Goal: Communication & Community: Ask a question

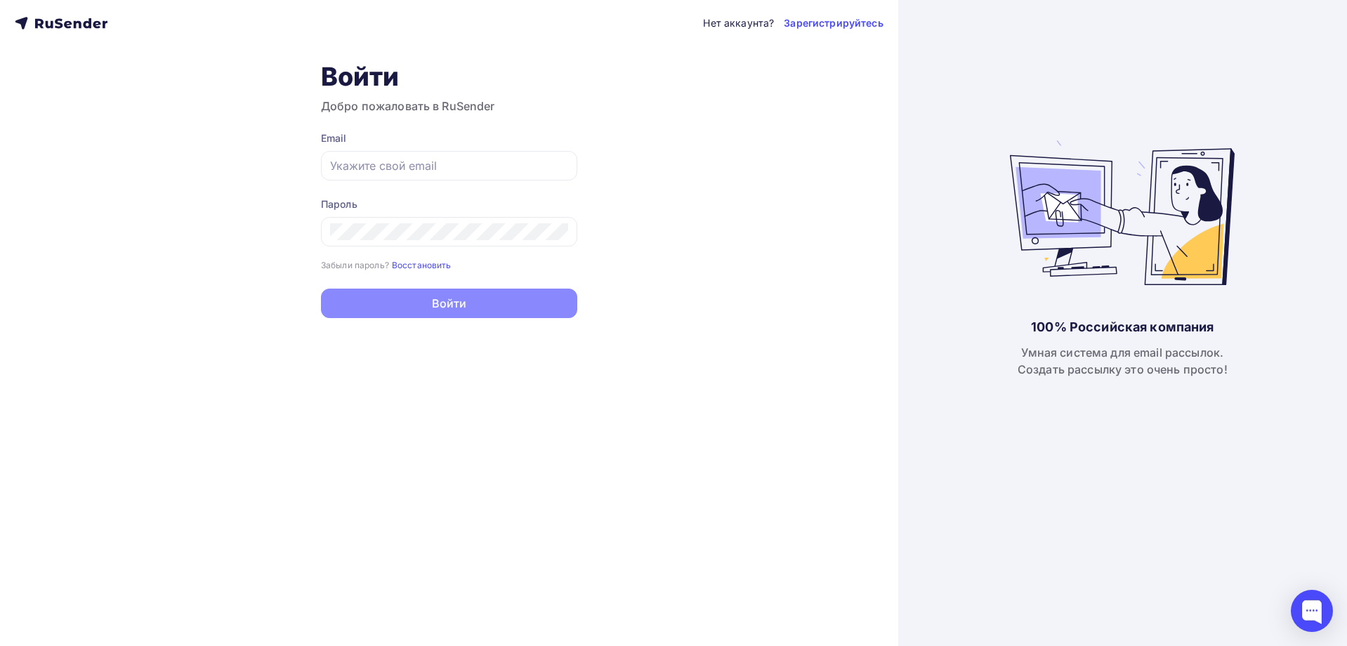
type input "[EMAIL_ADDRESS][DOMAIN_NAME]"
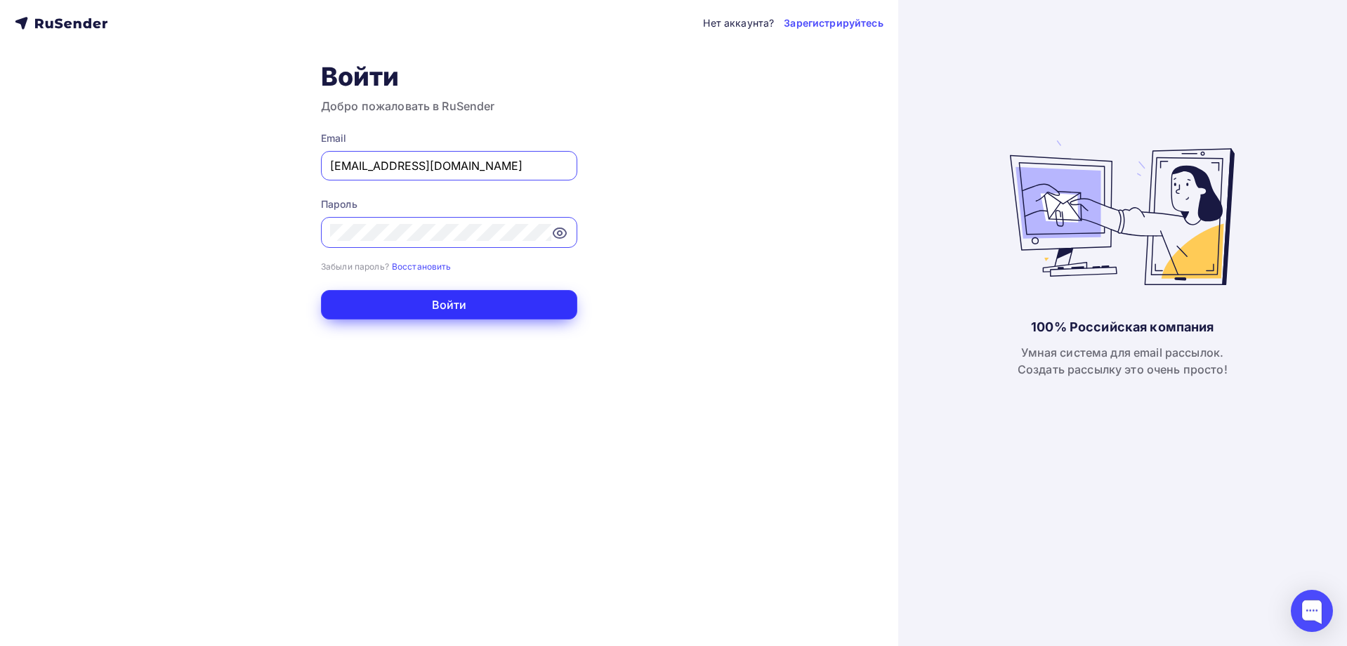
click at [442, 305] on button "Войти" at bounding box center [449, 304] width 256 height 29
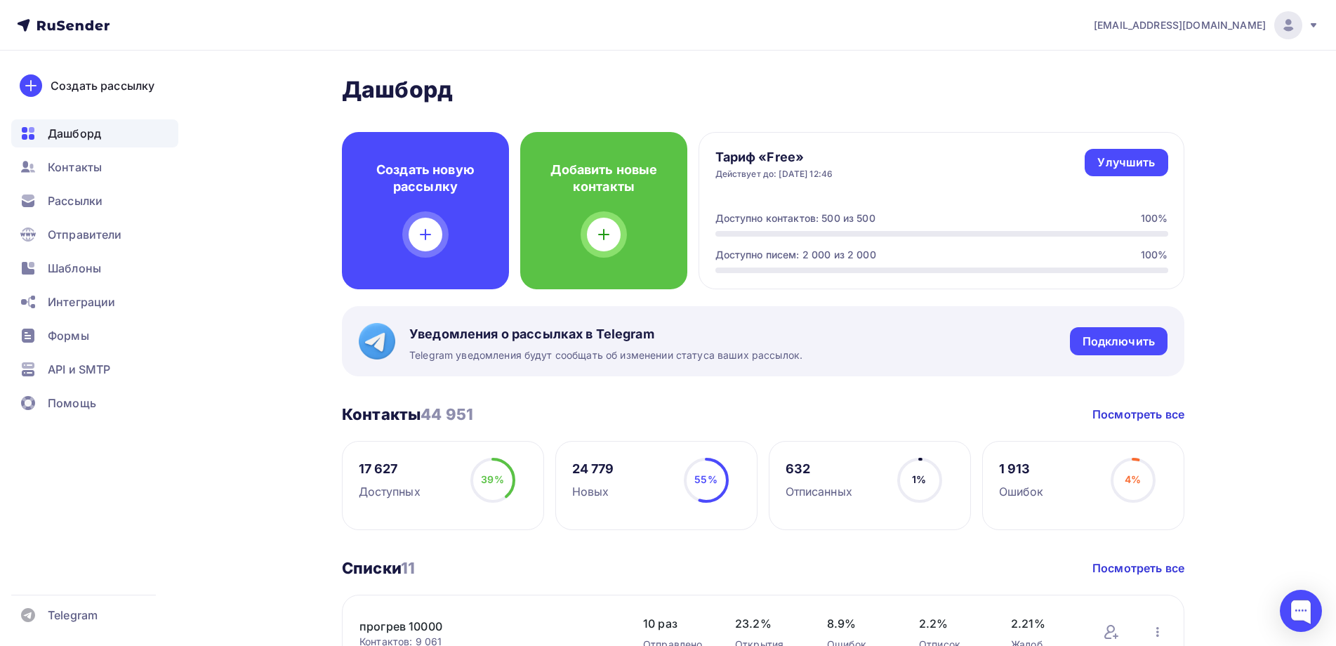
click at [1305, 25] on div "[EMAIL_ADDRESS][DOMAIN_NAME]" at bounding box center [1206, 25] width 225 height 28
click at [1145, 62] on span "Аккаунт" at bounding box center [1132, 61] width 46 height 17
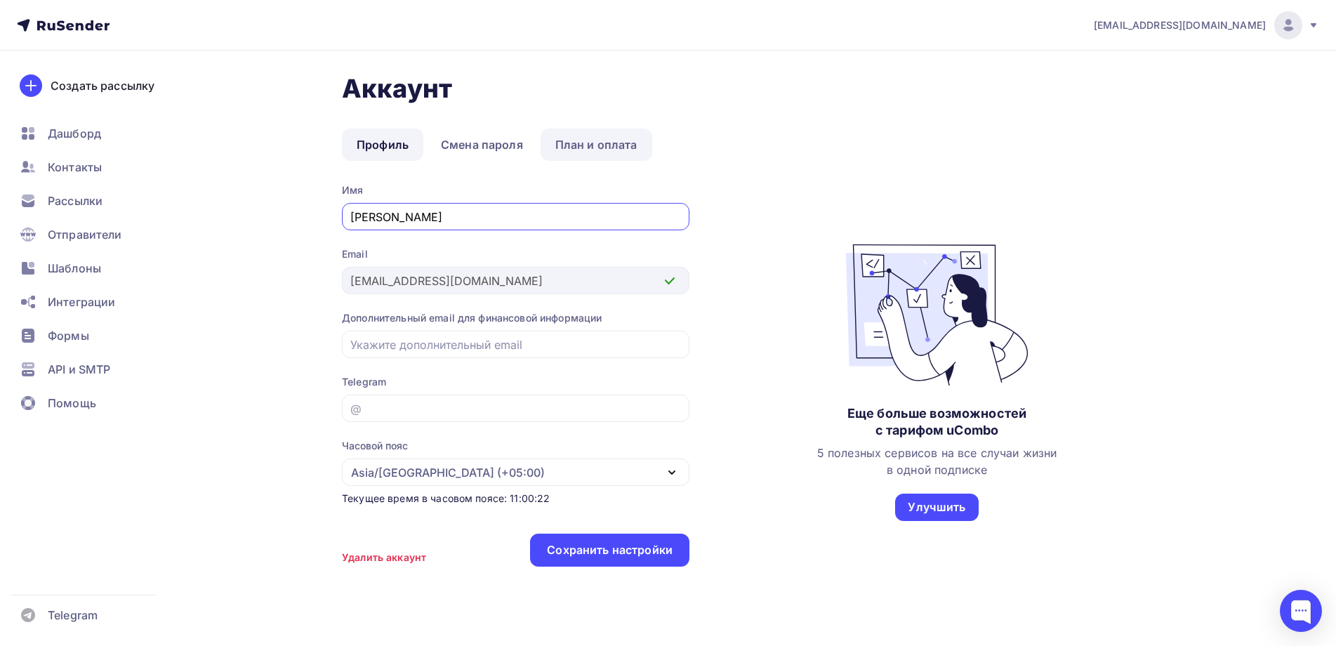
click at [595, 143] on link "План и оплата" at bounding box center [597, 145] width 112 height 32
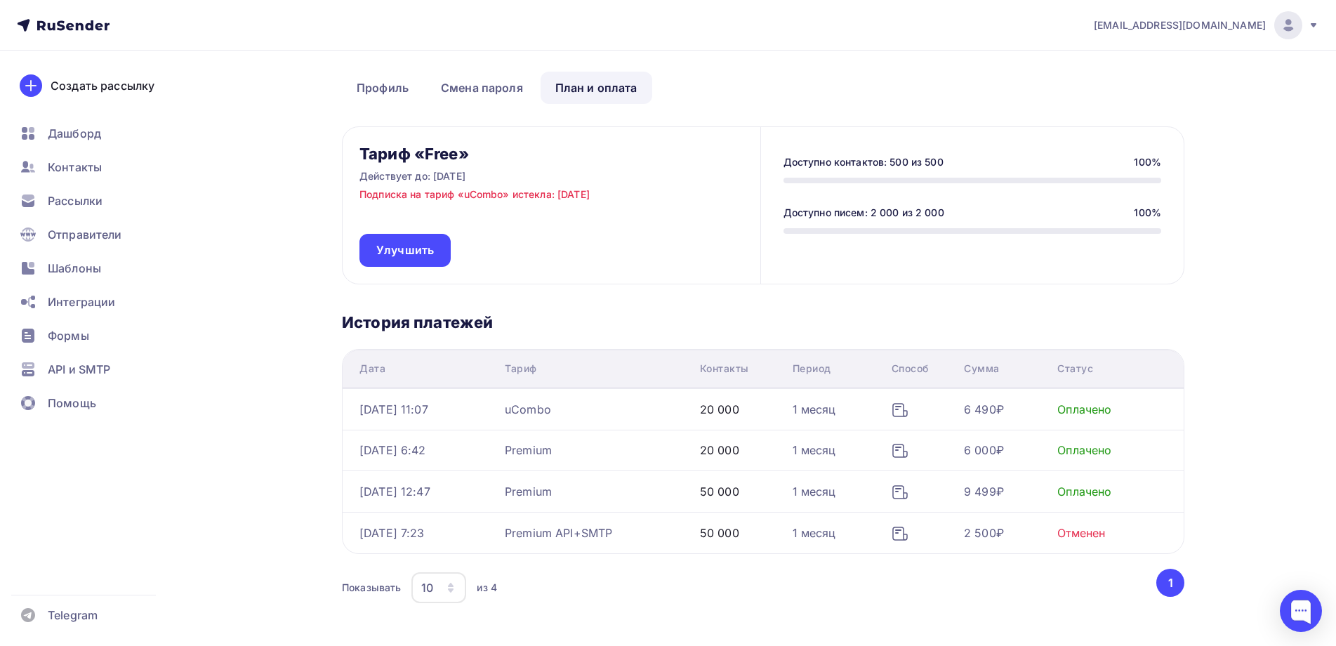
scroll to position [123, 0]
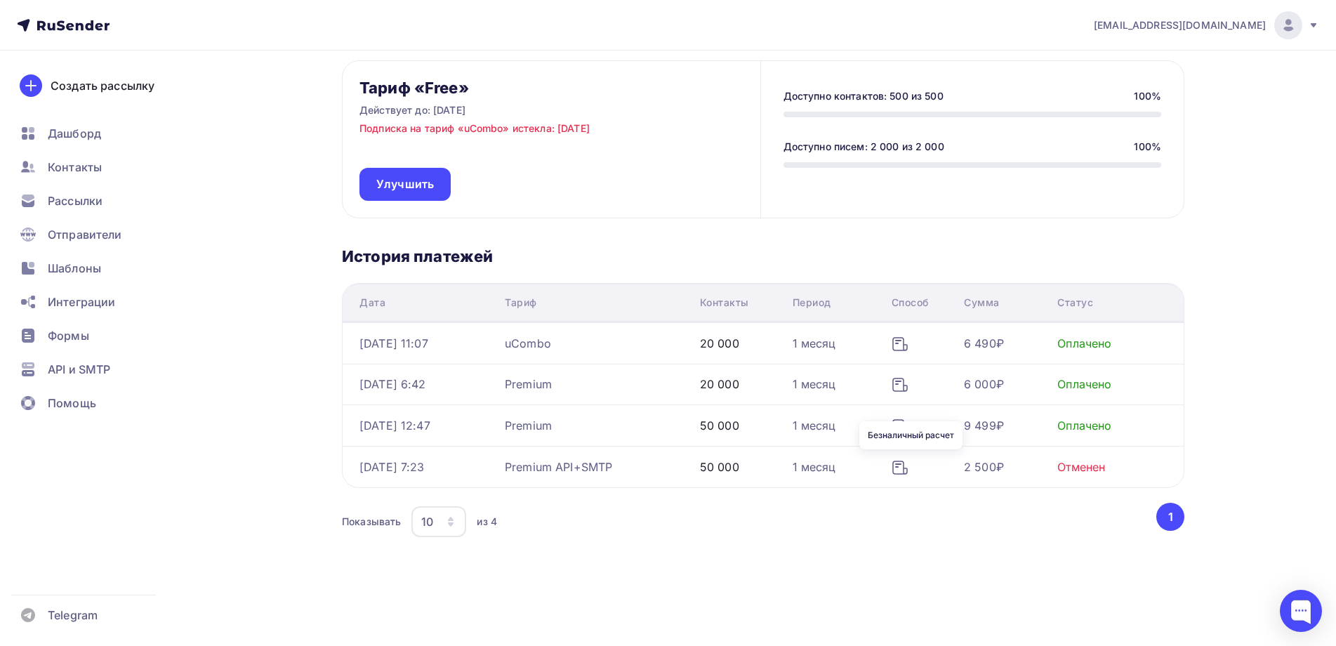
click at [905, 467] on icon at bounding box center [900, 467] width 17 height 17
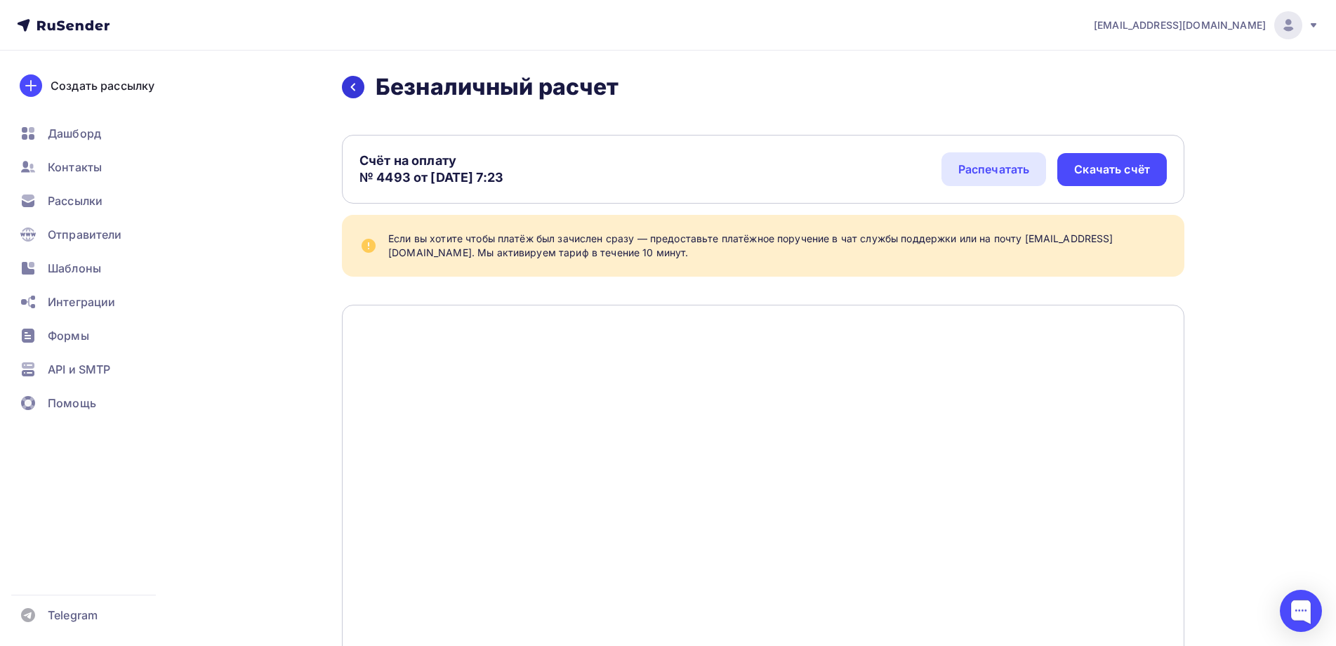
click at [352, 87] on icon at bounding box center [353, 88] width 4 height 8
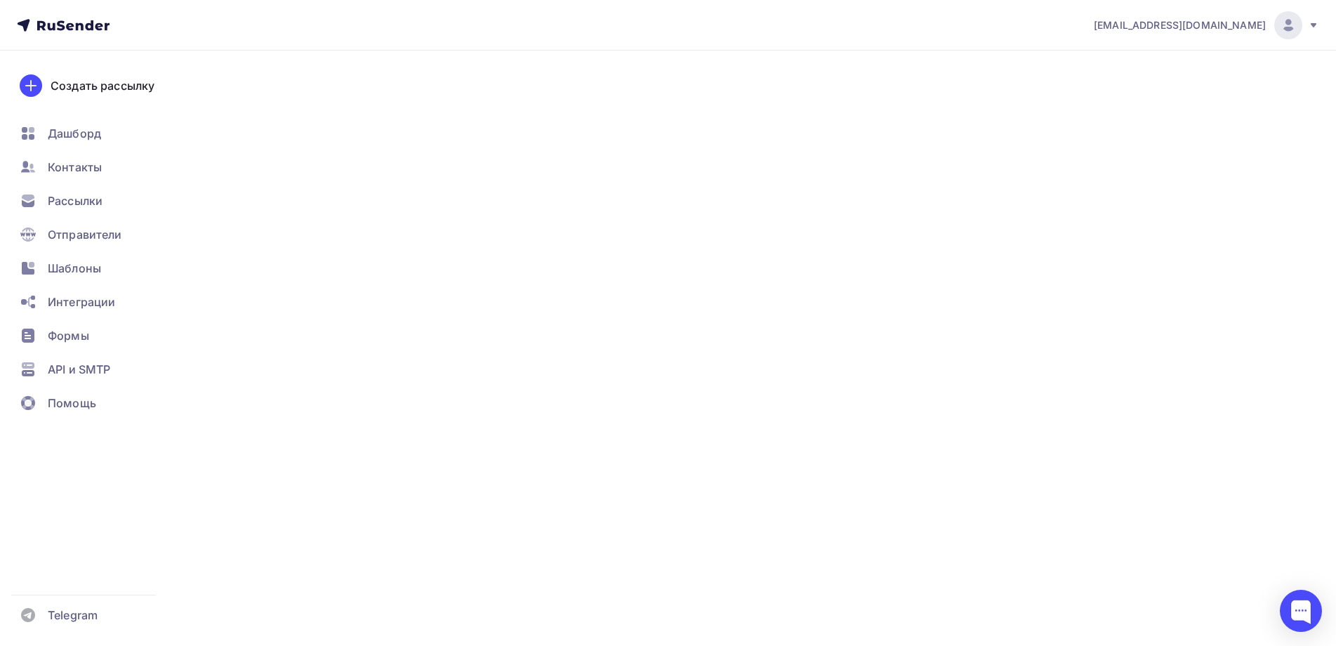
scroll to position [123, 0]
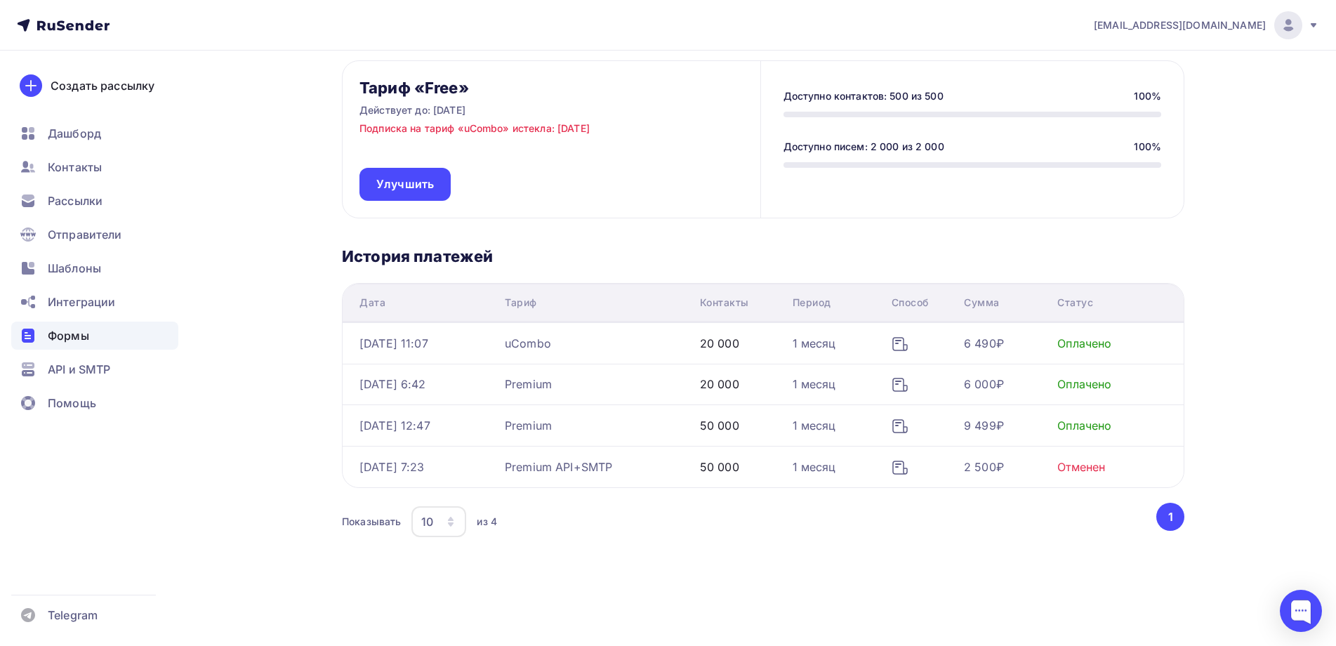
click at [70, 333] on span "Формы" at bounding box center [68, 335] width 41 height 17
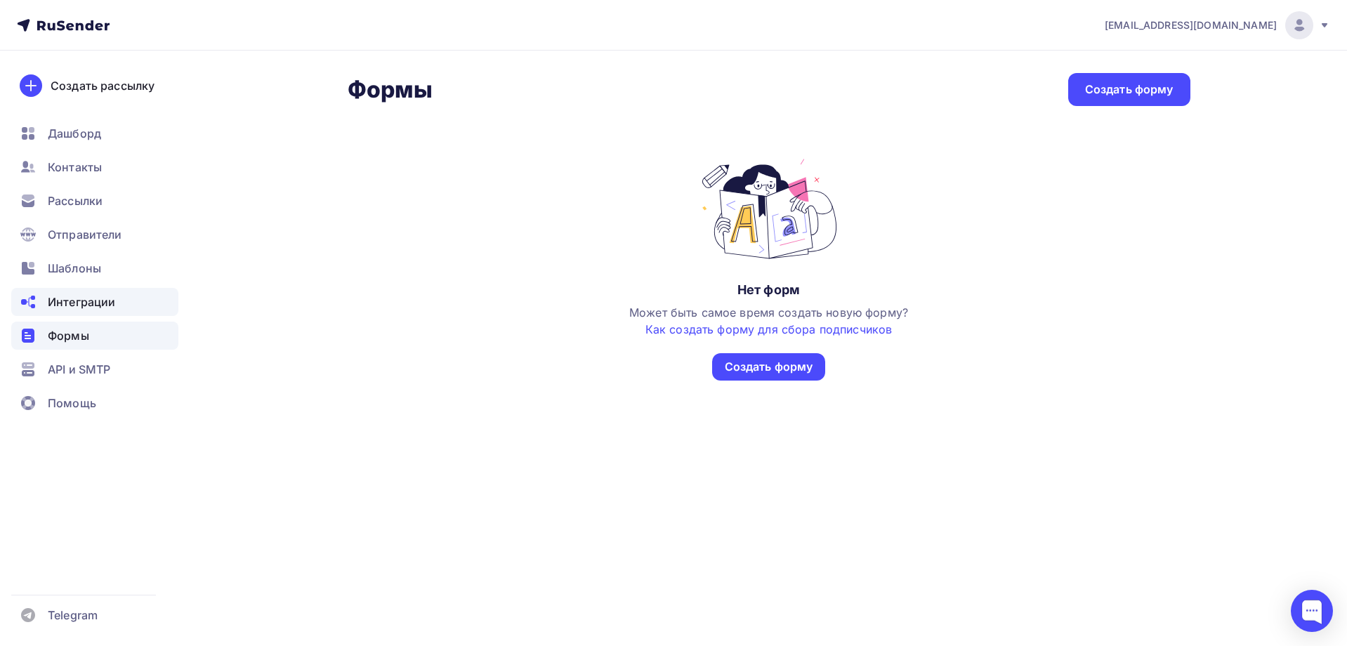
click at [68, 305] on span "Интеграции" at bounding box center [81, 302] width 67 height 17
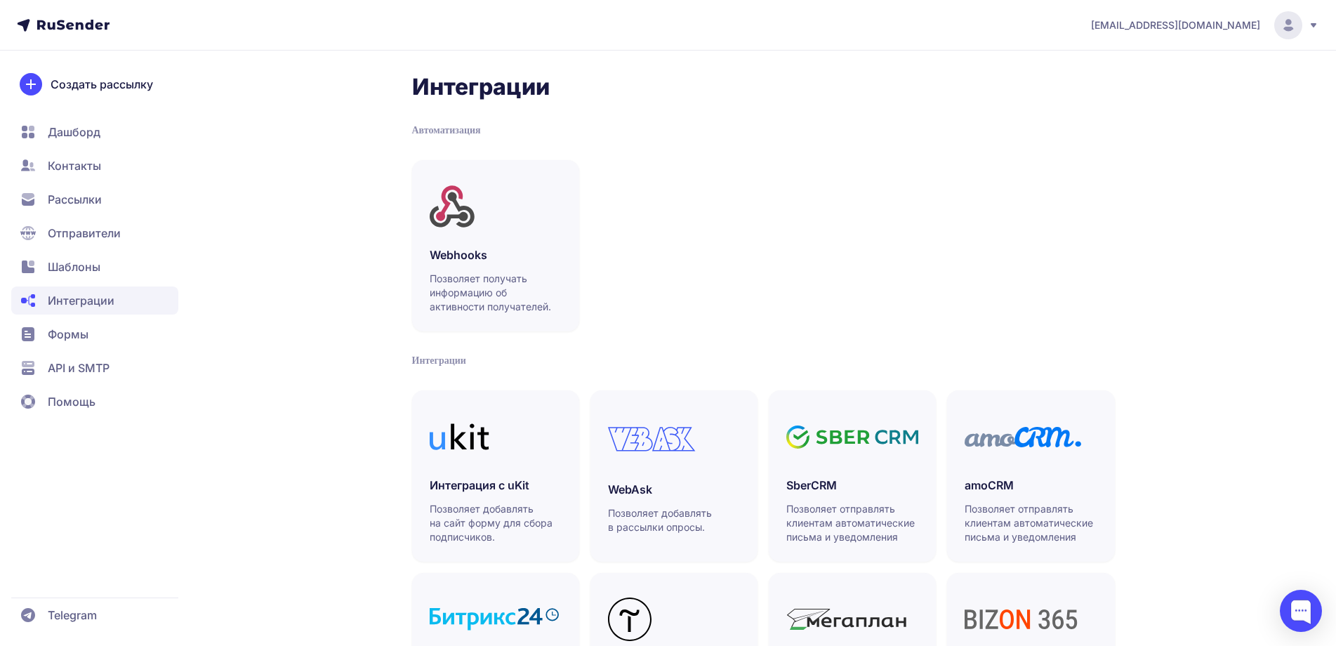
click at [67, 260] on span "Шаблоны" at bounding box center [74, 266] width 53 height 17
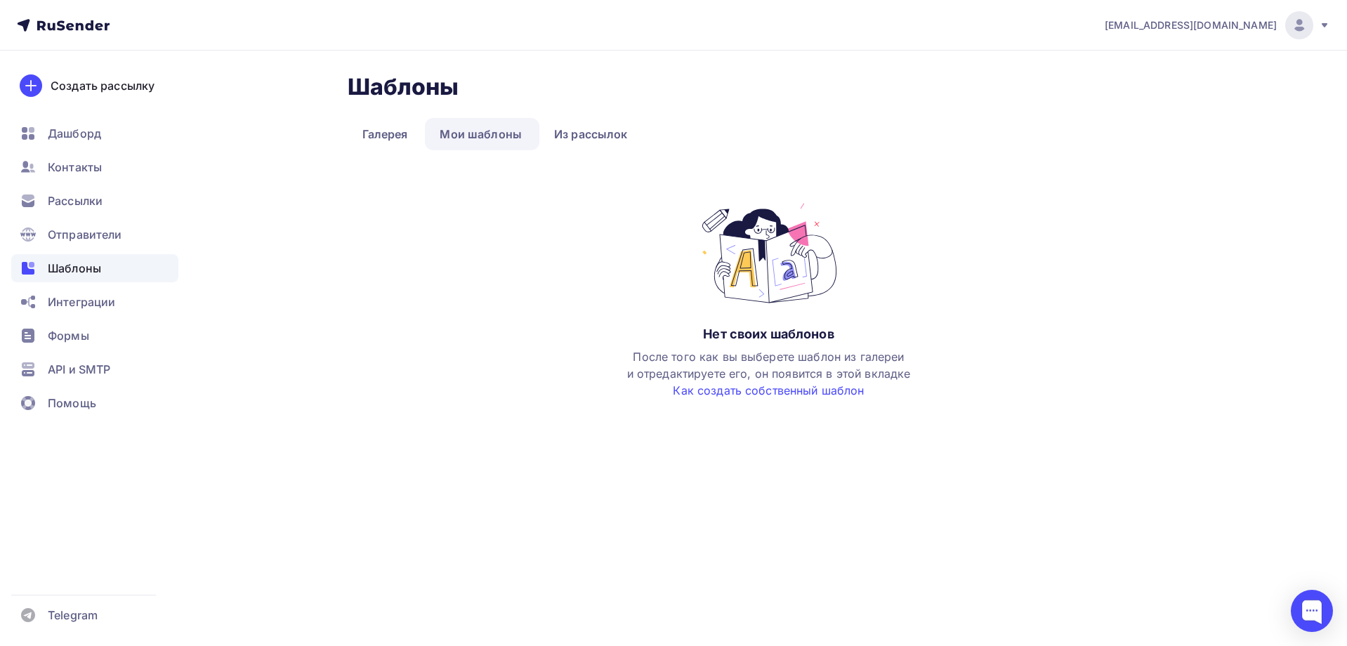
click at [1249, 19] on span "[EMAIL_ADDRESS][DOMAIN_NAME]" at bounding box center [1191, 25] width 172 height 14
click at [1145, 88] on span "[DEMOGRAPHIC_DATA]" at bounding box center [1183, 89] width 129 height 17
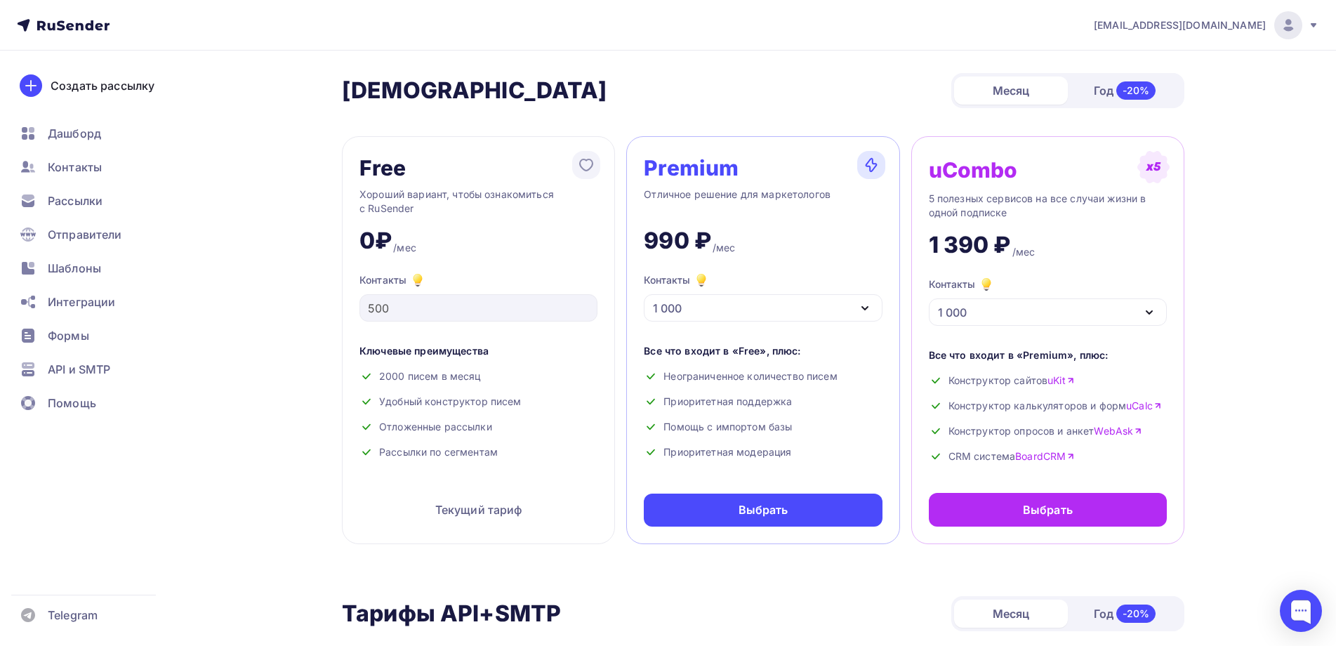
click at [1246, 27] on span "[EMAIL_ADDRESS][DOMAIN_NAME]" at bounding box center [1180, 25] width 172 height 14
click at [1152, 60] on span "Аккаунт" at bounding box center [1132, 61] width 46 height 17
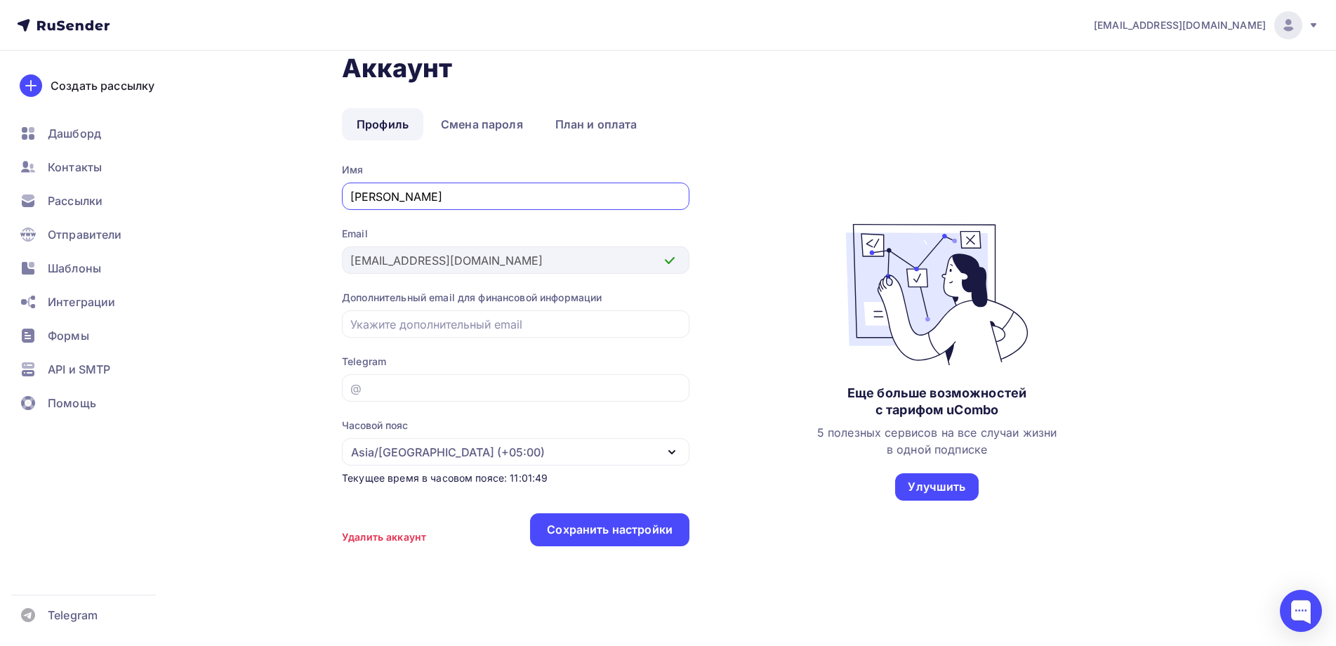
scroll to position [31, 0]
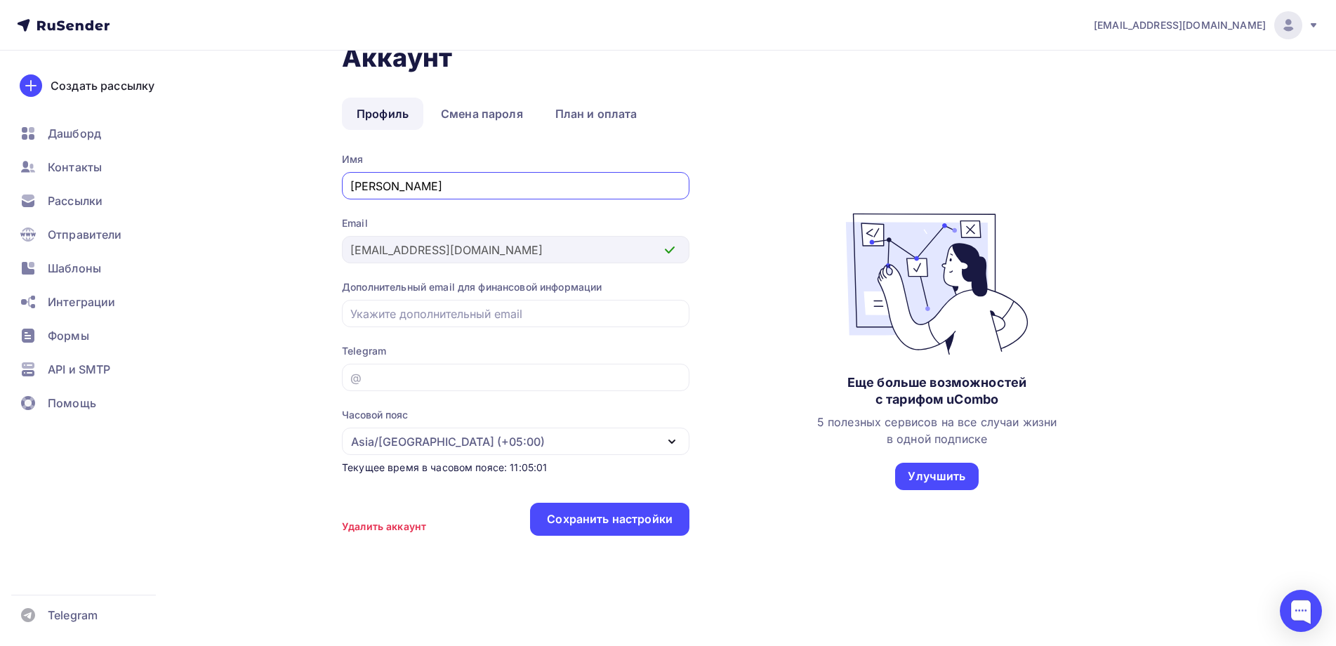
click at [1210, 22] on span "[EMAIL_ADDRESS][DOMAIN_NAME]" at bounding box center [1180, 25] width 172 height 14
click at [1129, 58] on span "Аккаунт" at bounding box center [1132, 61] width 46 height 17
click at [571, 117] on link "План и оплата" at bounding box center [597, 114] width 112 height 32
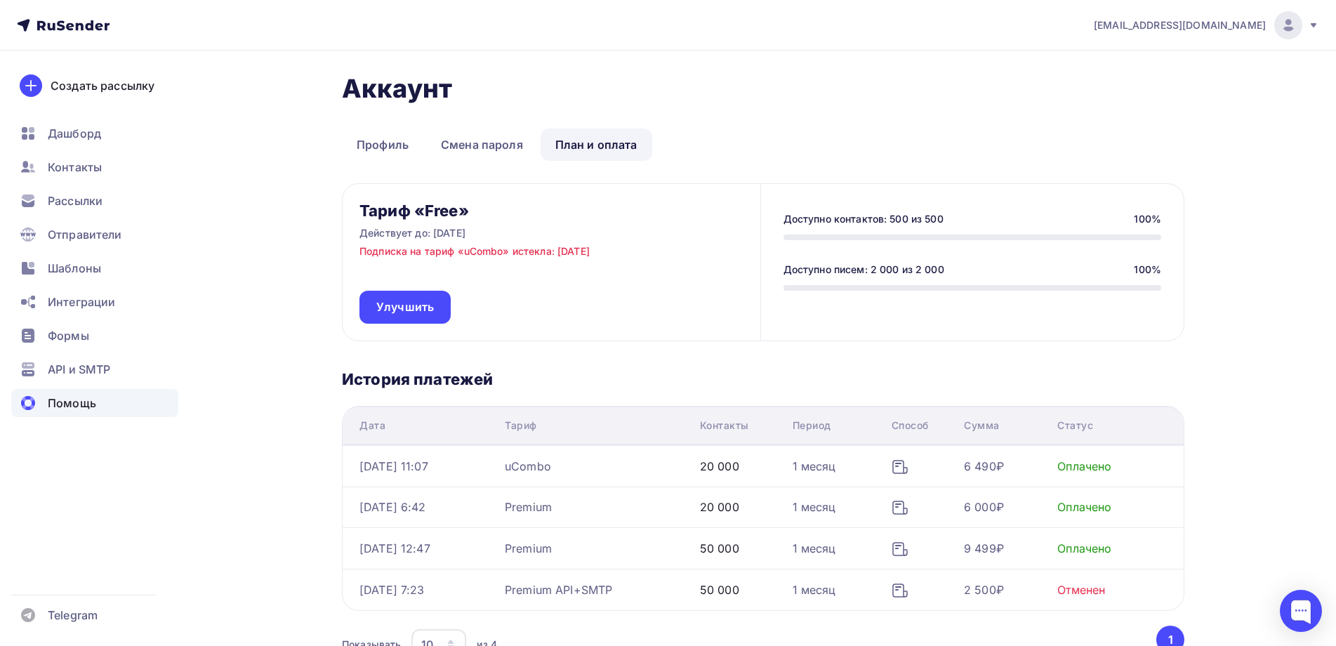
click at [75, 400] on span "Помощь" at bounding box center [72, 403] width 48 height 17
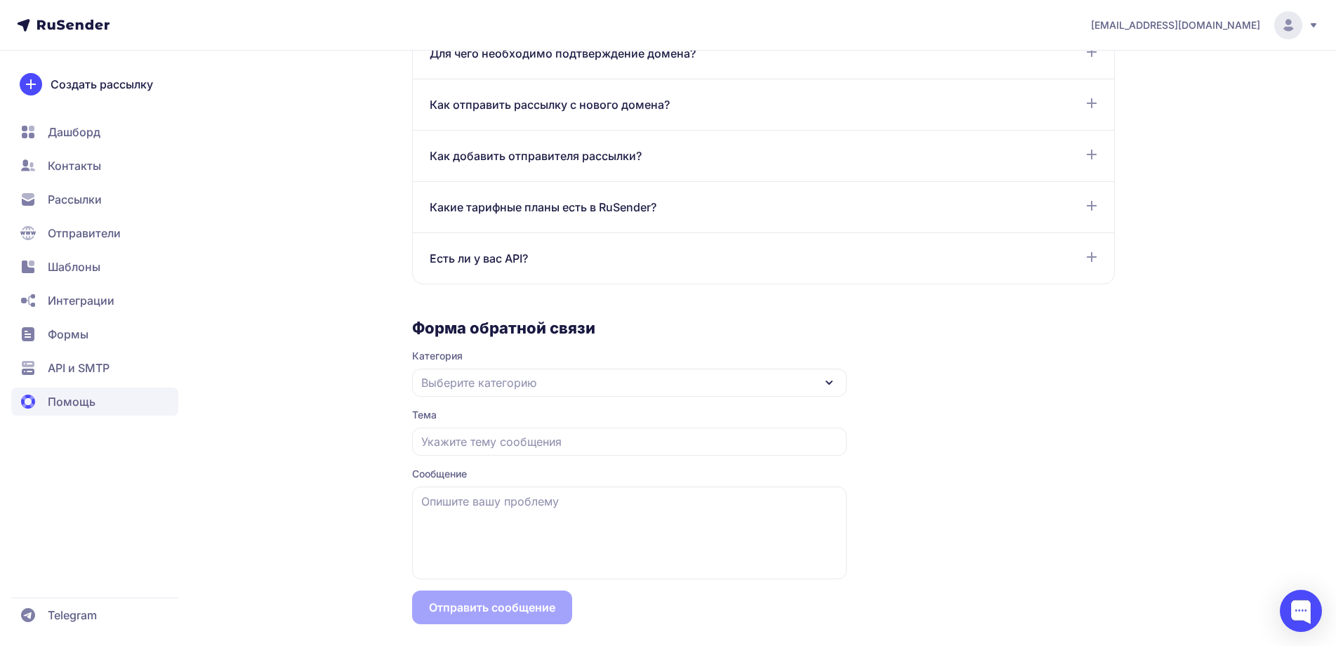
scroll to position [1098, 0]
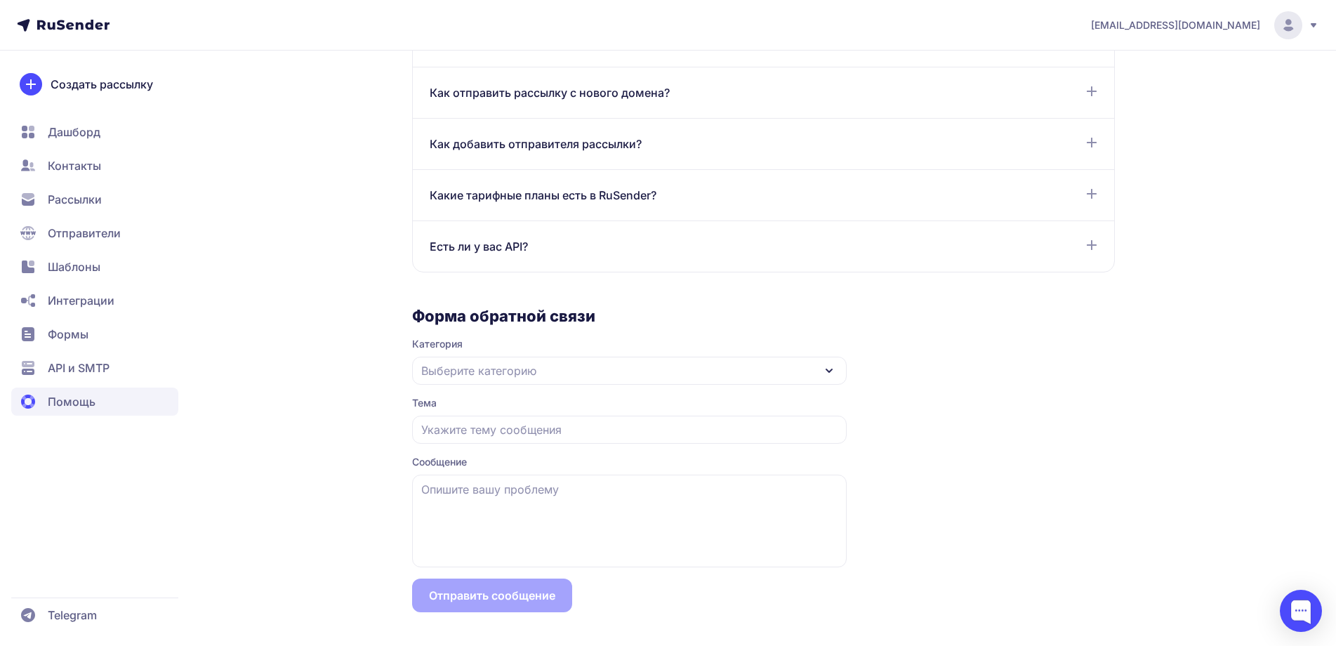
click at [827, 372] on icon at bounding box center [829, 370] width 17 height 17
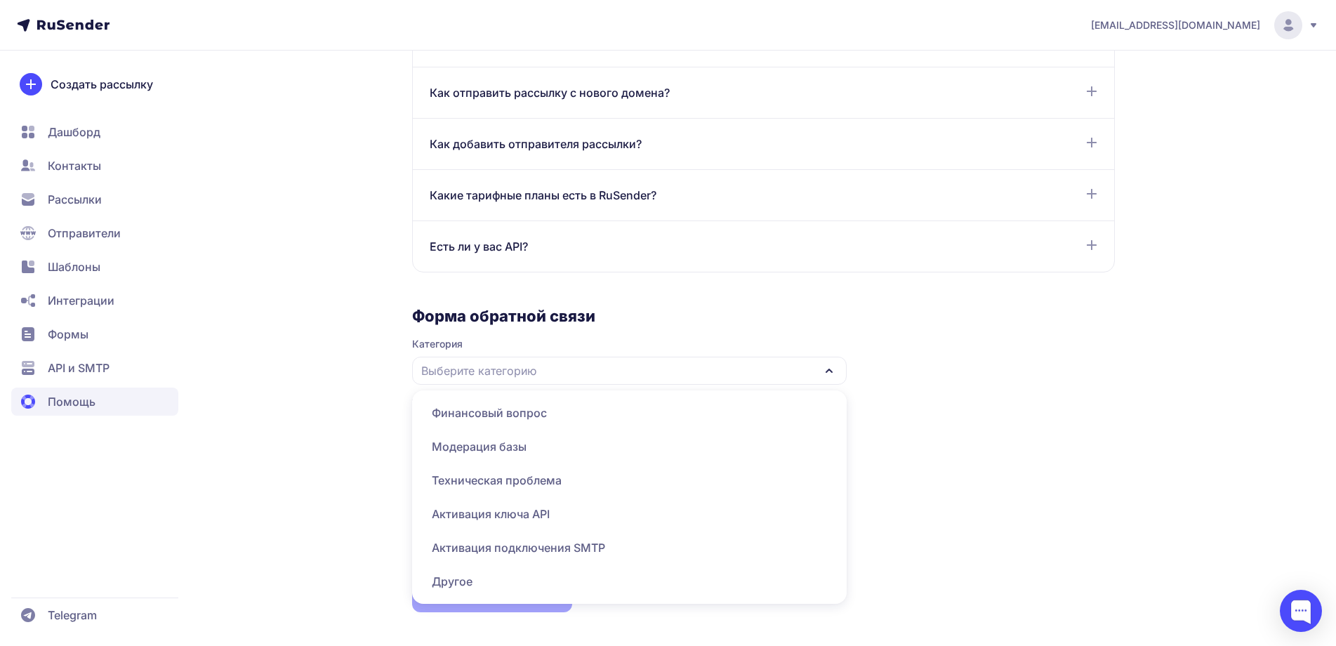
click at [507, 409] on span "Финансовый вопрос" at bounding box center [630, 413] width 418 height 34
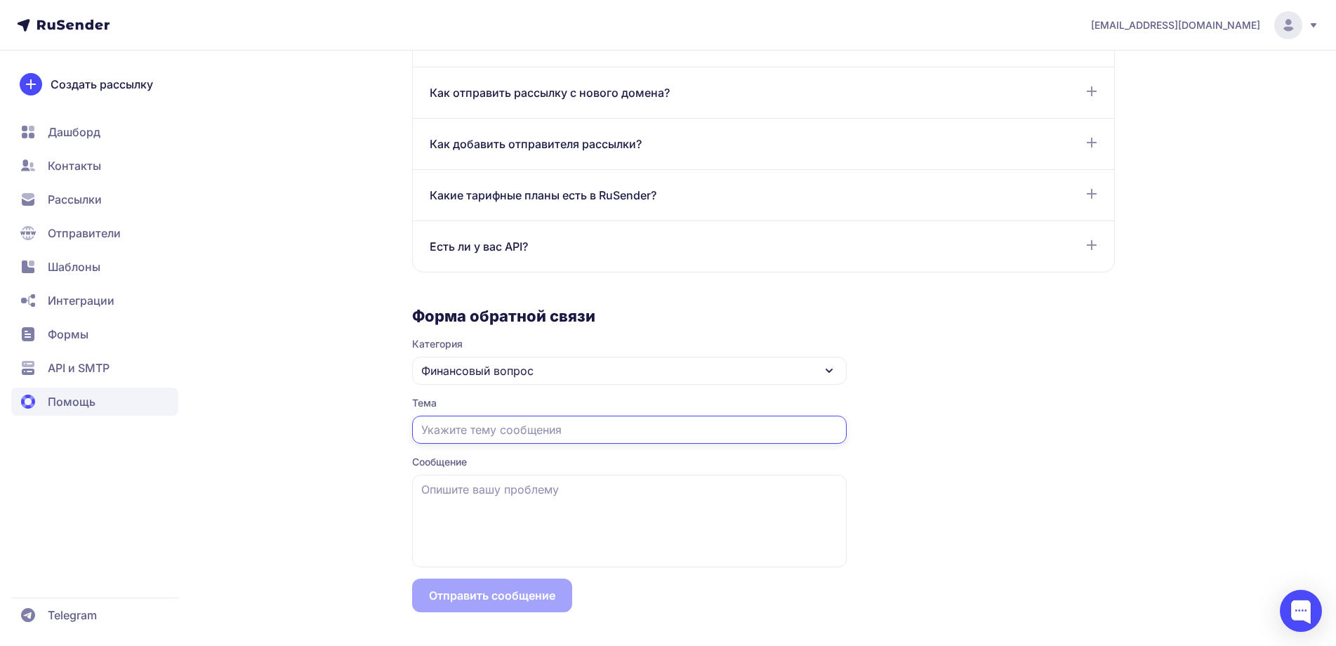
click at [635, 432] on input "text" at bounding box center [629, 430] width 435 height 28
type input "УПД или АКТ"
click at [619, 497] on textarea at bounding box center [629, 521] width 435 height 93
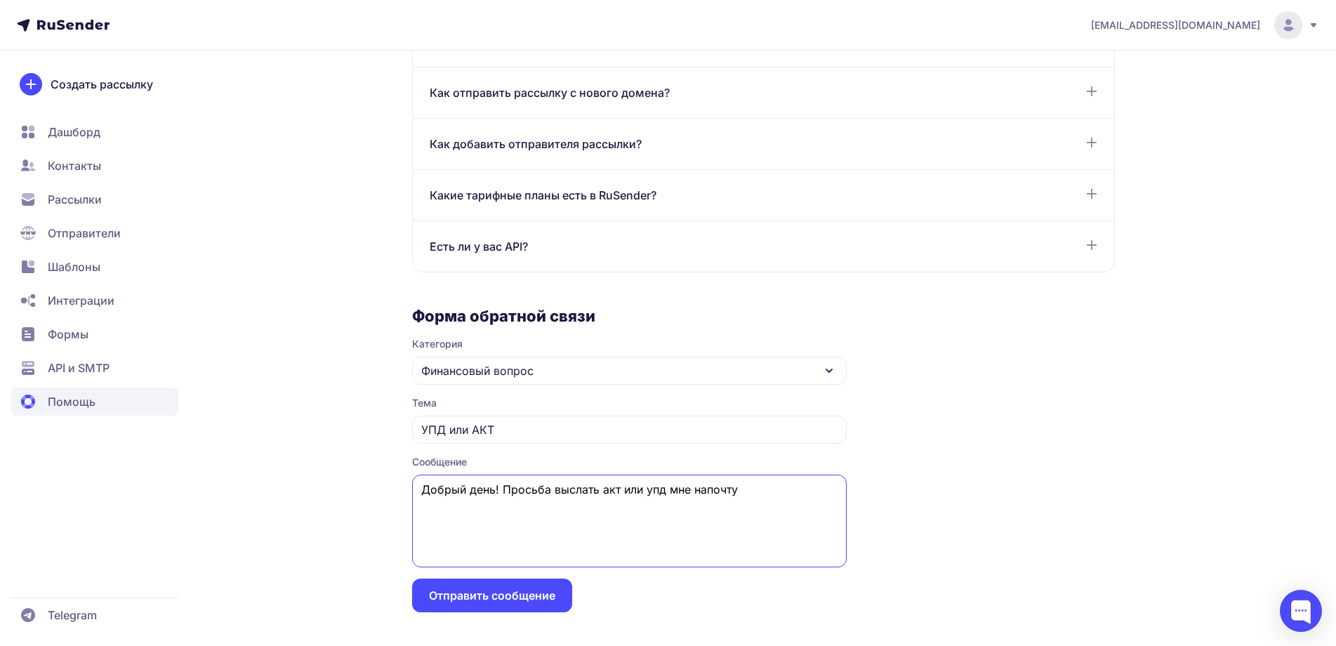
click at [703, 494] on textarea "Добрый день! Просьба выслать акт или упд мне напочту" at bounding box center [629, 521] width 435 height 93
click at [756, 492] on textarea "Добрый день! Просьба выслать акт или упд мне на почту" at bounding box center [629, 521] width 435 height 93
type textarea "Добрый день! Просьба выслать акт или упд мне на почту по ранее оплаченным счетам"
click at [488, 598] on button "Отправить сообщение" at bounding box center [492, 596] width 160 height 34
